Goal: Task Accomplishment & Management: Use online tool/utility

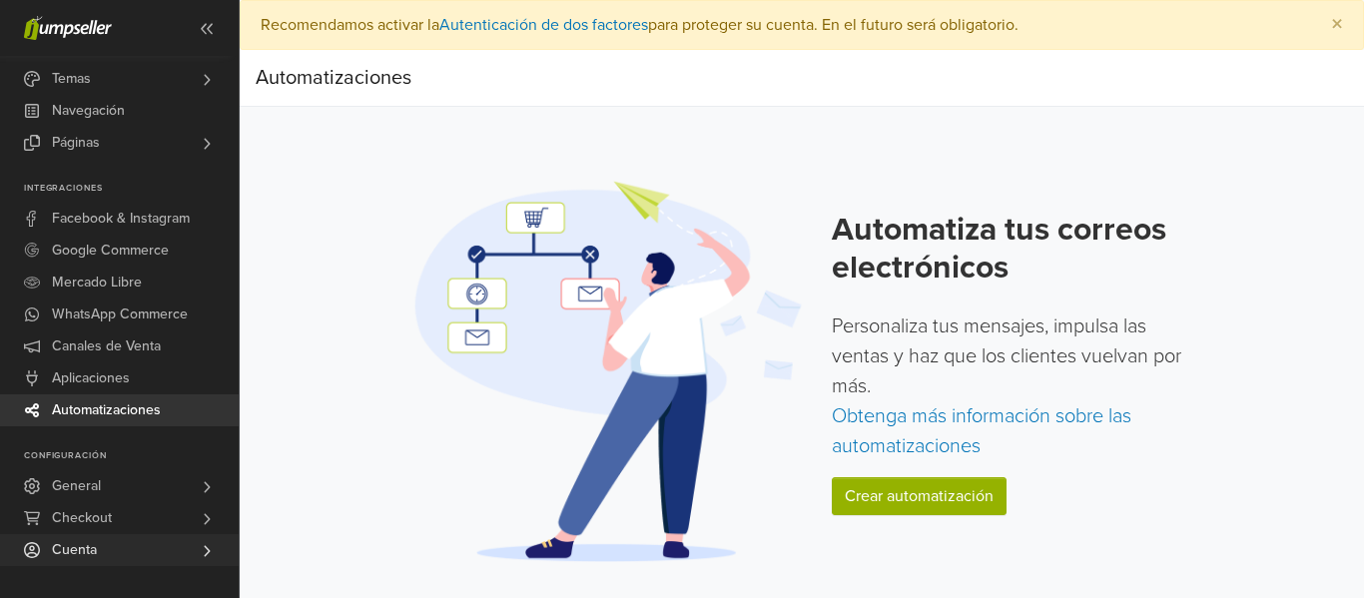
click at [136, 541] on link "Cuenta" at bounding box center [119, 550] width 239 height 32
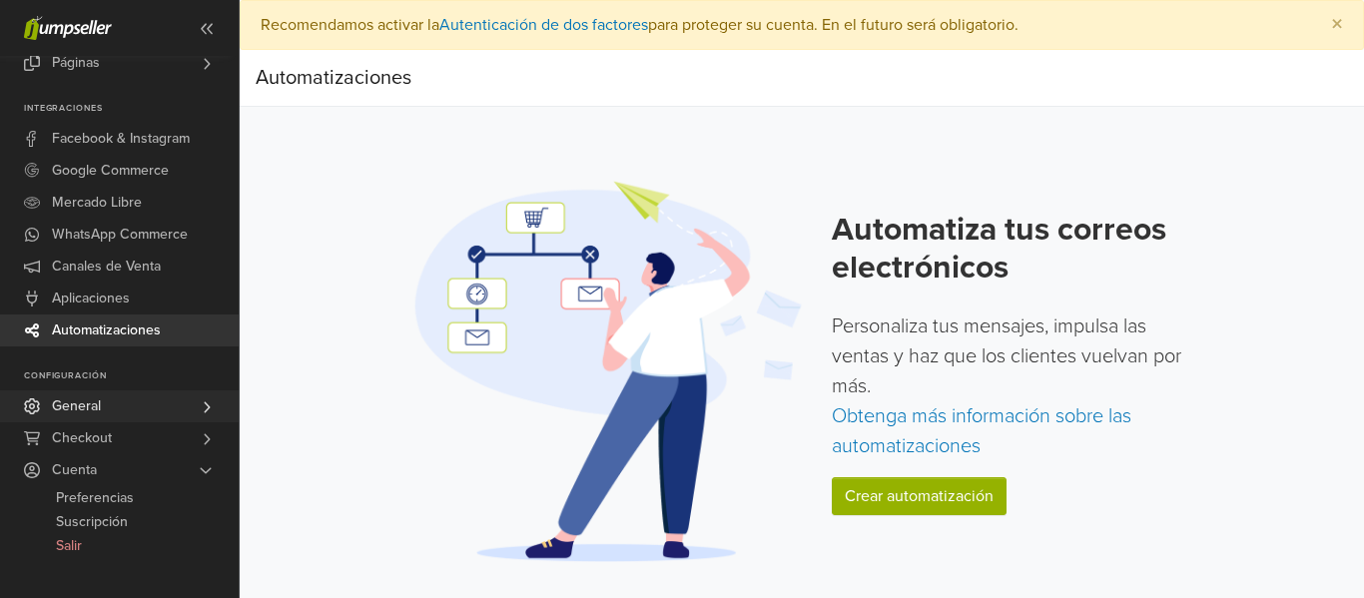
click at [161, 399] on link "General" at bounding box center [119, 406] width 239 height 32
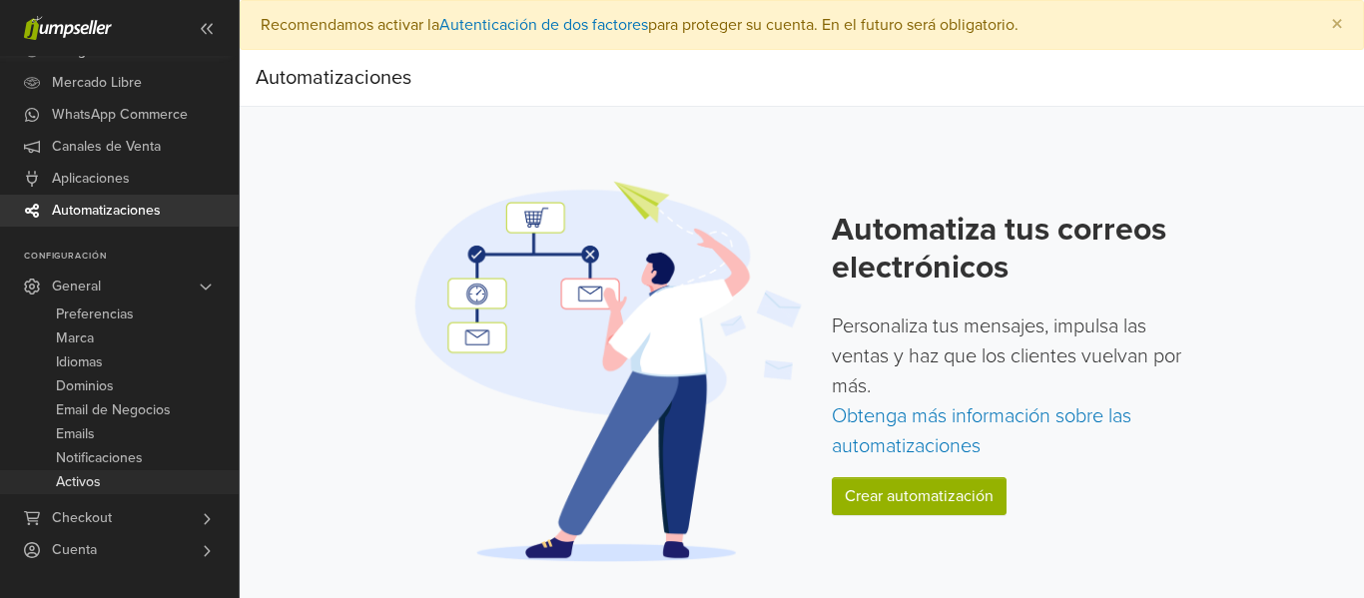
click at [100, 476] on span "Activos" at bounding box center [78, 482] width 45 height 24
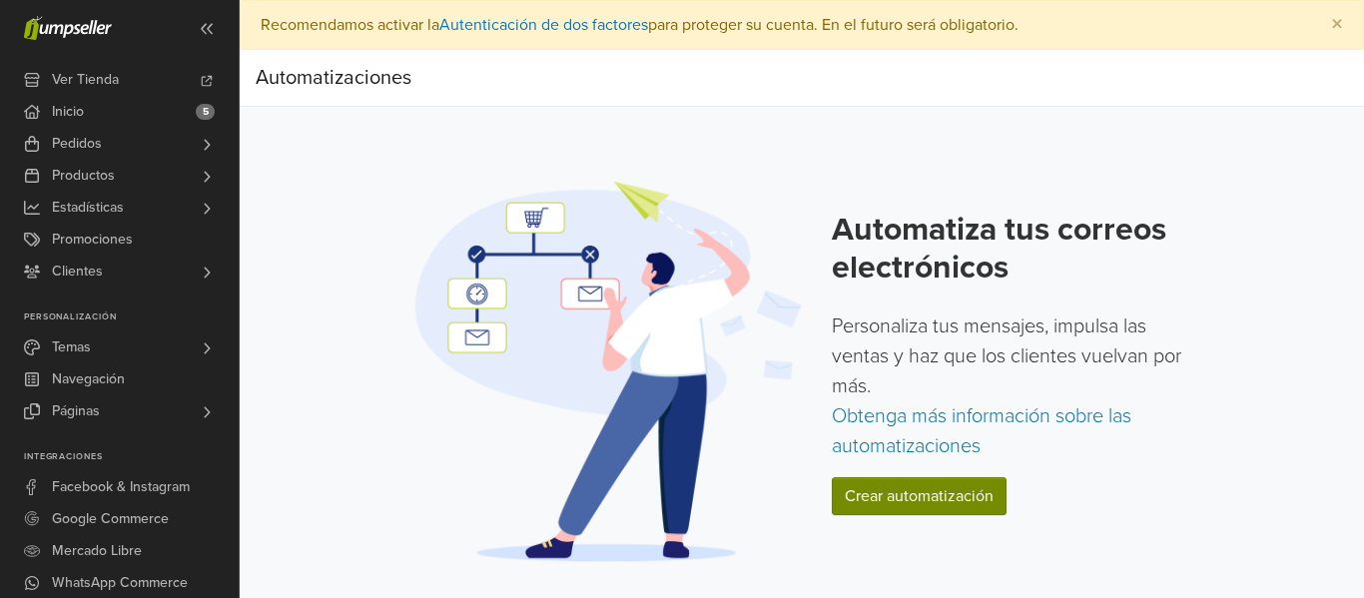
drag, startPoint x: 908, startPoint y: 475, endPoint x: 915, endPoint y: 493, distance: 19.3
click at [911, 487] on div "Automatiza tus correos electrónicos Personaliza tus mensajes, impulsa las venta…" at bounding box center [1013, 371] width 364 height 320
click at [917, 493] on link "Crear automatización" at bounding box center [918, 496] width 175 height 38
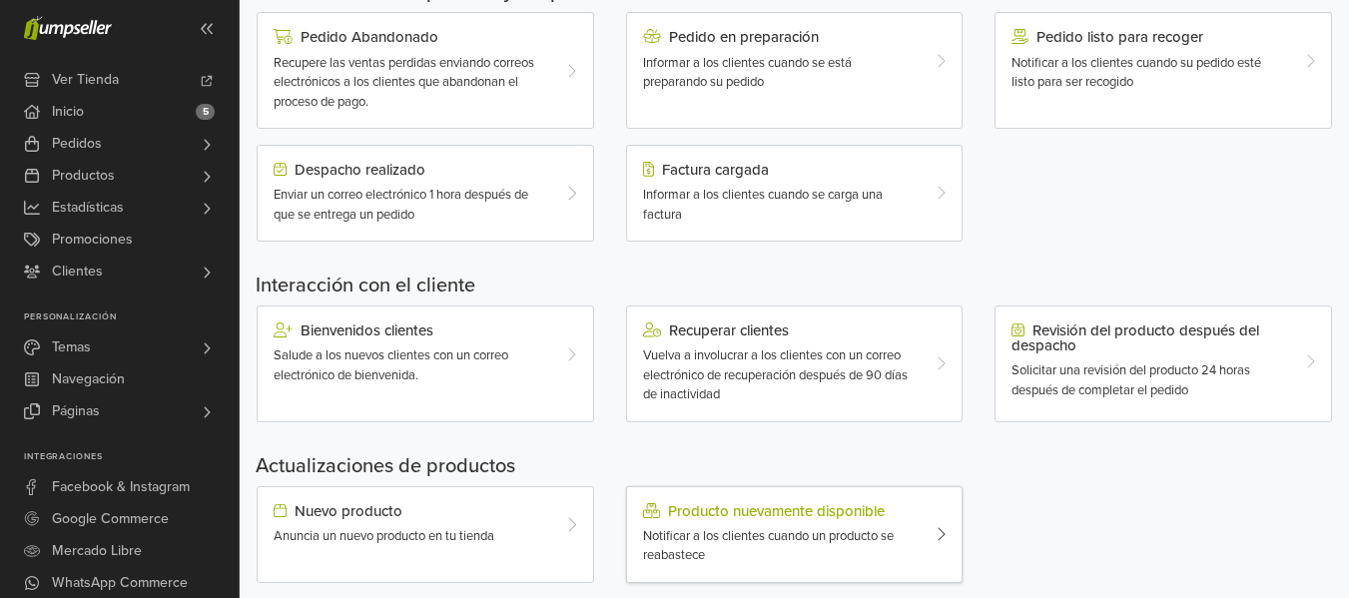
scroll to position [728, 0]
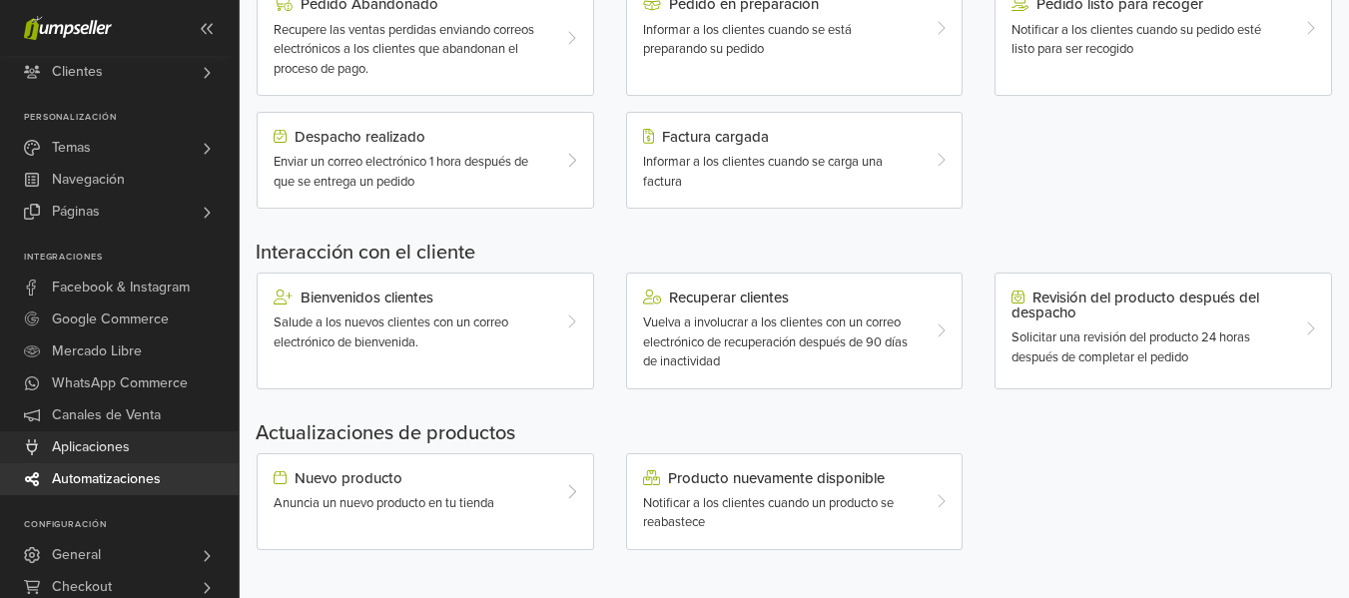
click at [100, 454] on span "Aplicaciones" at bounding box center [91, 447] width 78 height 32
